Goal: Task Accomplishment & Management: Manage account settings

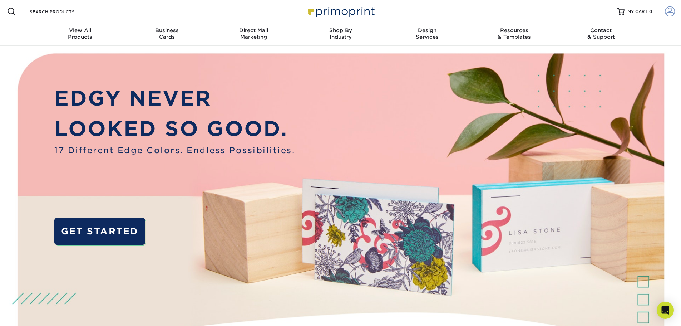
click at [669, 10] on span at bounding box center [670, 11] width 10 height 10
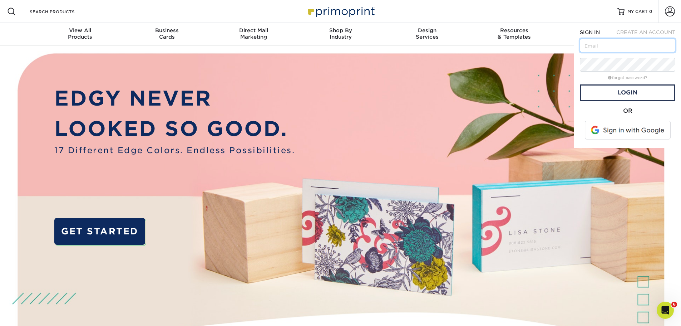
click at [621, 47] on input "text" at bounding box center [628, 46] width 96 height 14
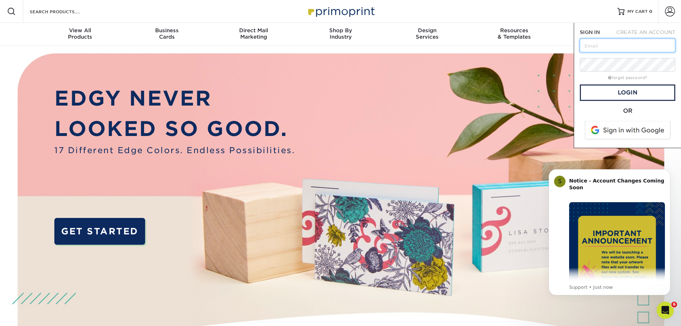
type input "[EMAIL_ADDRESS][DOMAIN_NAME]"
click at [637, 80] on div "forgot password?" at bounding box center [628, 77] width 96 height 9
click at [637, 80] on link "forgot password?" at bounding box center [628, 77] width 39 height 5
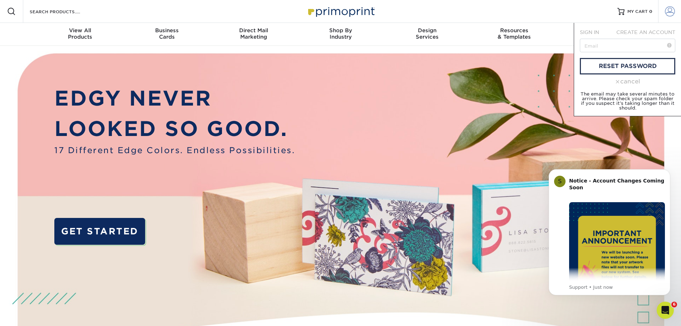
click at [666, 23] on link "Account" at bounding box center [670, 11] width 23 height 23
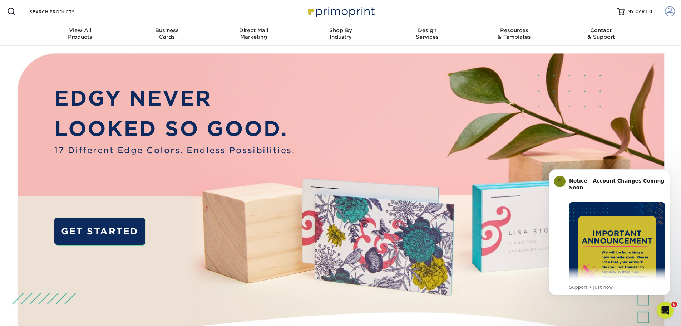
click at [667, 18] on link "Account" at bounding box center [670, 11] width 23 height 23
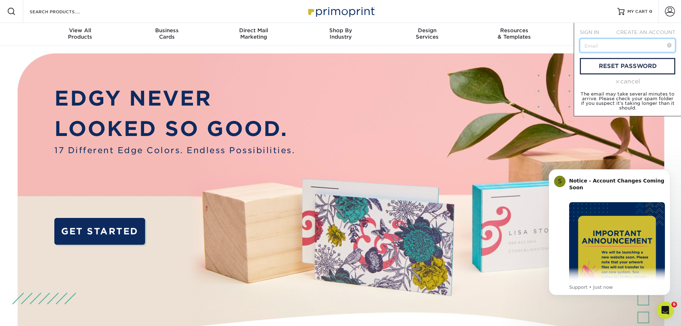
click at [626, 47] on input "text" at bounding box center [628, 46] width 96 height 14
type input "chrisblackrealestate@gmail.com"
click at [633, 65] on link "reset password" at bounding box center [628, 66] width 96 height 16
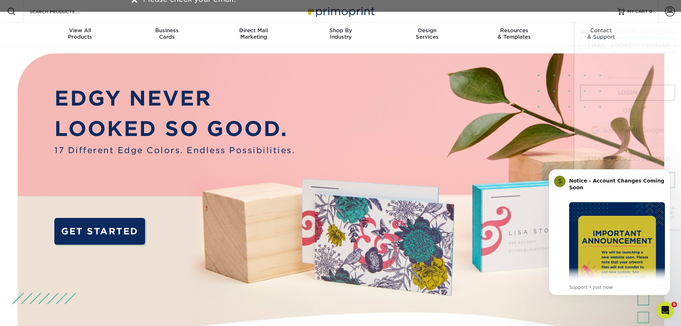
scroll to position [0, 11]
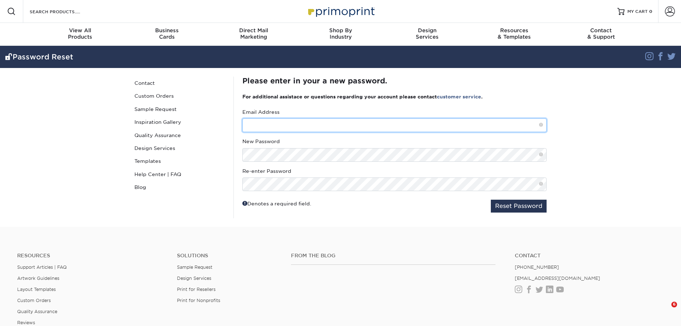
click at [311, 128] on input "text" at bounding box center [395, 125] width 304 height 14
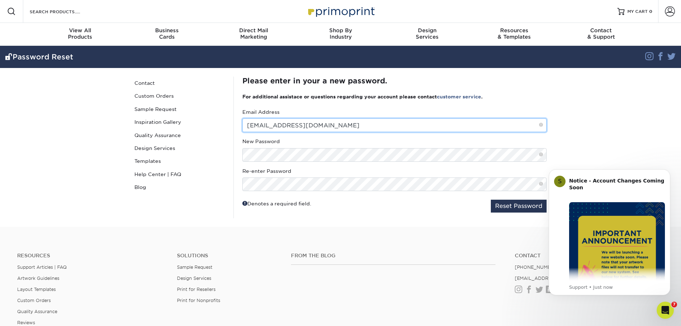
type input "chrisblackrealestate@gmail.com"
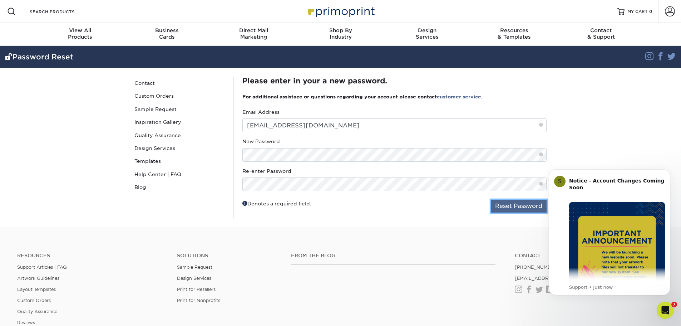
click at [528, 205] on button "Reset Password" at bounding box center [519, 206] width 56 height 13
